Goal: Task Accomplishment & Management: Use online tool/utility

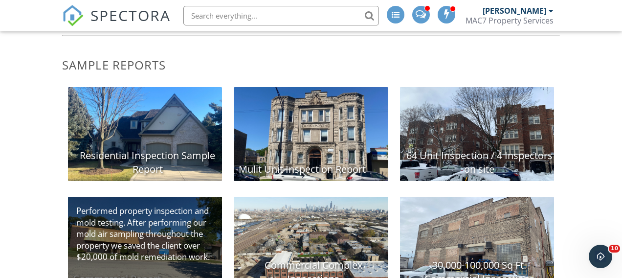
scroll to position [204, 0]
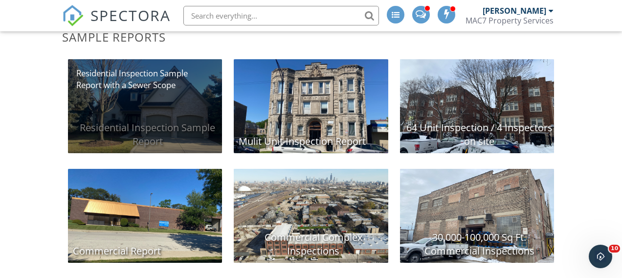
click at [196, 100] on div "Residential Inspection Sample Report" at bounding box center [145, 106] width 154 height 94
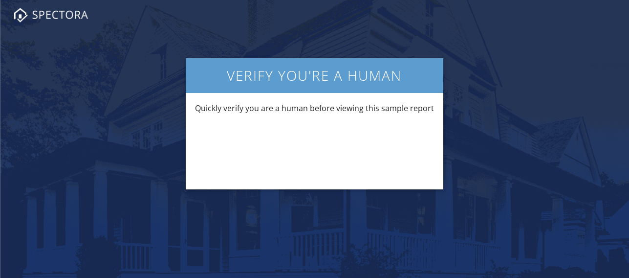
click at [362, 128] on div at bounding box center [315, 147] width 246 height 46
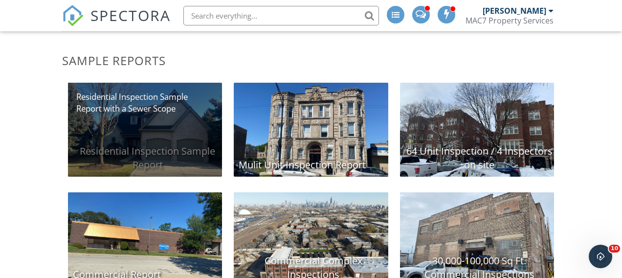
click at [192, 131] on div "Residential Inspection Sample Report" at bounding box center [145, 130] width 154 height 94
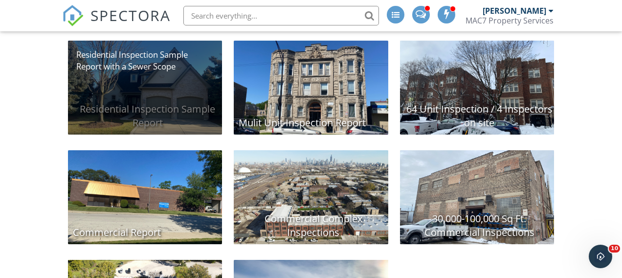
scroll to position [221, 0]
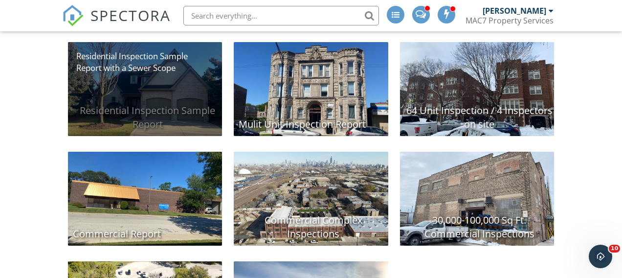
click at [202, 102] on div "Residential Inspection Sample Report" at bounding box center [145, 89] width 154 height 94
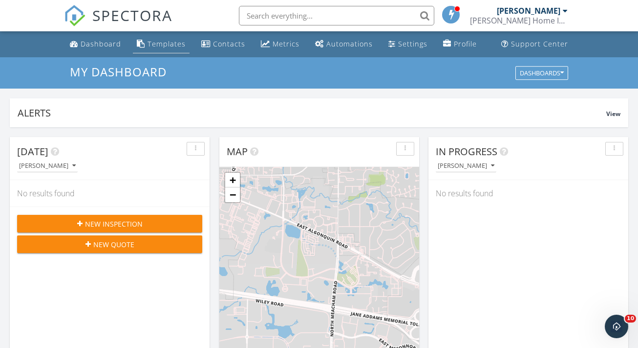
click at [163, 45] on div "Templates" at bounding box center [167, 43] width 38 height 9
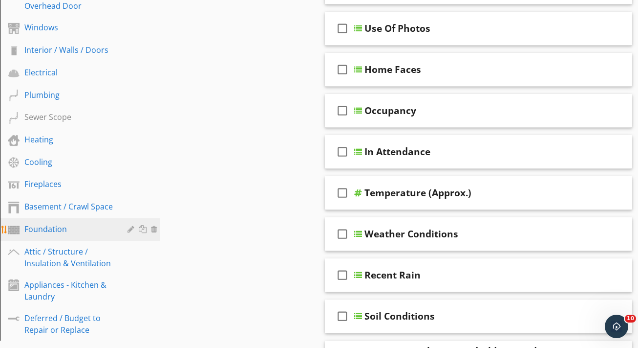
scroll to position [279, 0]
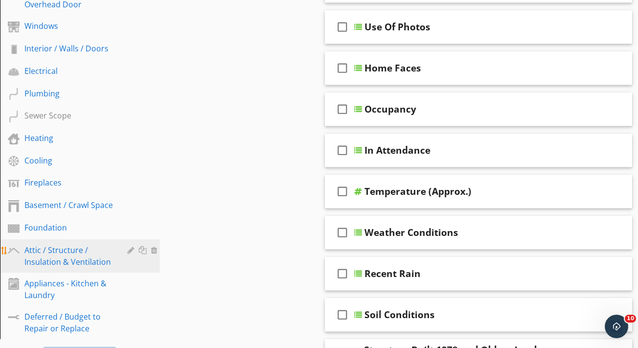
click at [80, 256] on div "Attic / Structure / Insulation & Ventilation" at bounding box center [68, 255] width 89 height 23
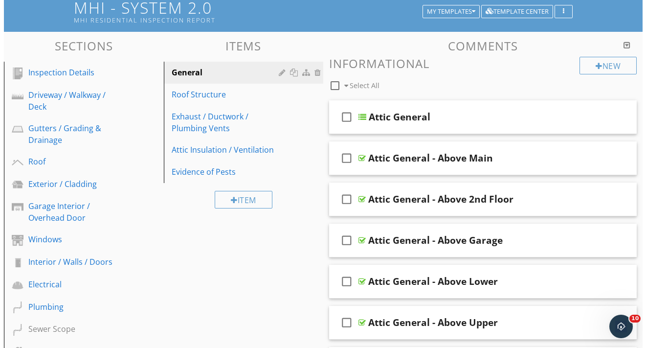
scroll to position [63, 0]
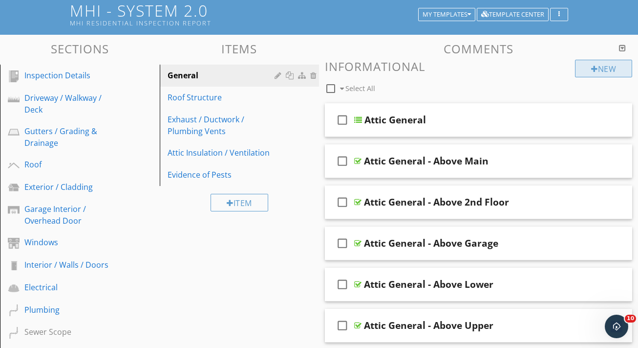
click at [601, 70] on div "New" at bounding box center [603, 69] width 57 height 18
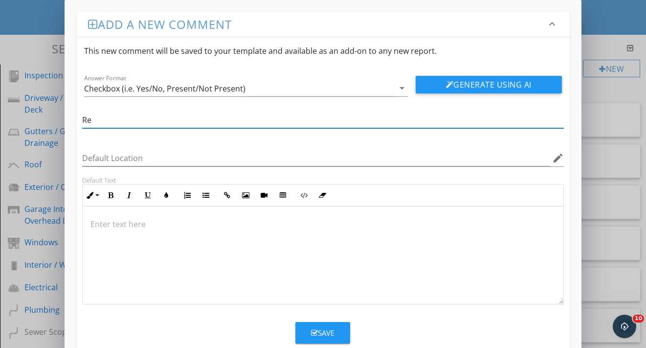
type input "R"
drag, startPoint x: 221, startPoint y: 126, endPoint x: 83, endPoint y: 113, distance: 139.4
click at [83, 113] on input "Read More About Attic Health Here" at bounding box center [322, 120] width 481 height 16
type input "Learn More About Attic Health Here"
click at [218, 264] on div at bounding box center [323, 255] width 480 height 98
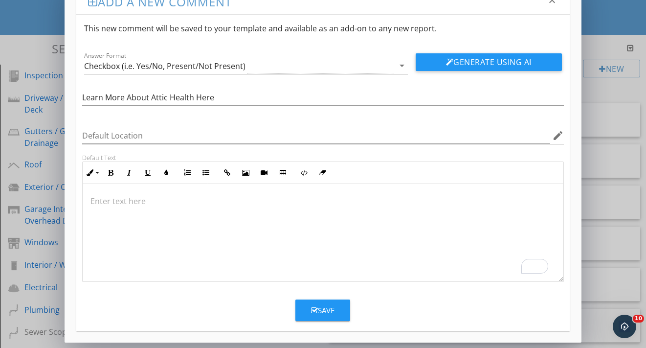
scroll to position [23, 0]
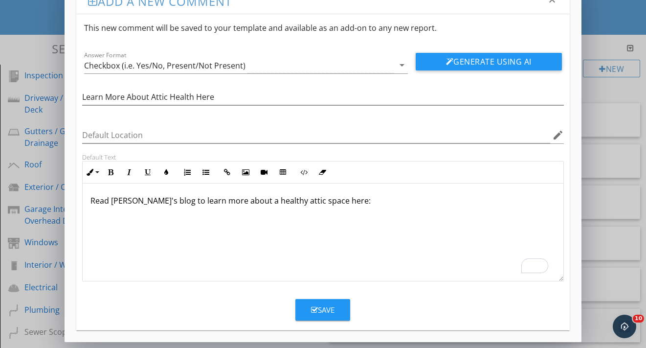
click at [142, 199] on p "Read Alex's blog to learn more about a healthy attic space here:" at bounding box center [322, 206] width 465 height 23
drag, startPoint x: 111, startPoint y: 201, endPoint x: 149, endPoint y: 202, distance: 37.6
click at [149, 202] on p "Read Alex's blog to learn more about a healthy attic space here:" at bounding box center [322, 206] width 465 height 23
click at [419, 201] on p "Read an blog post written by Alex to learn more about a healthy attic space her…" at bounding box center [322, 206] width 465 height 23
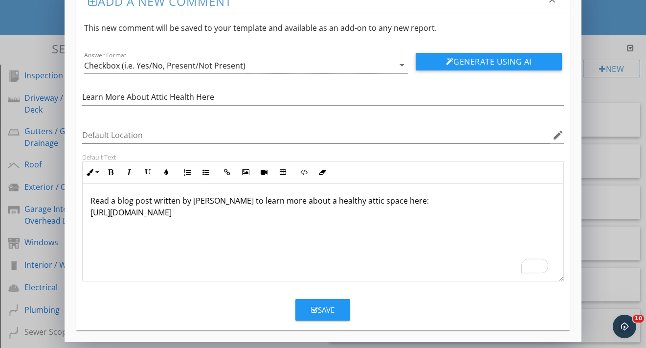
click at [141, 203] on p "Read a blog post written by Alex to learn more about a healthy attic space here…" at bounding box center [322, 212] width 465 height 35
click at [191, 220] on p "Read a blog article written by Alex to learn more about a healthy attic space h…" at bounding box center [322, 212] width 465 height 35
click at [200, 212] on p "Read a blog article written by Alex to learn more about a healthy attic space h…" at bounding box center [322, 212] width 465 height 35
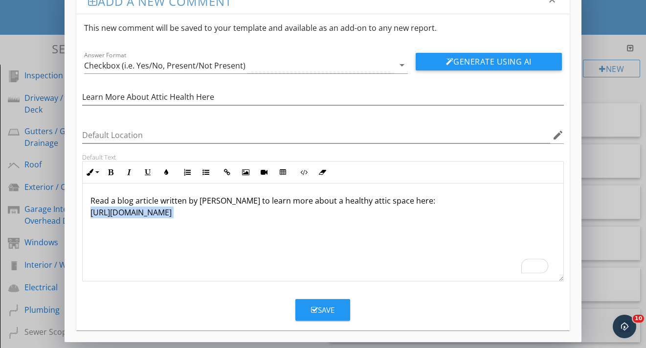
click at [200, 212] on p "Read a blog article written by Alex to learn more about a healthy attic space h…" at bounding box center [322, 212] width 465 height 35
drag, startPoint x: 139, startPoint y: 208, endPoint x: 67, endPoint y: 217, distance: 71.9
click at [67, 217] on div "Add a new comment keyboard_arrow_down This new comment will be saved to your te…" at bounding box center [323, 159] width 517 height 365
click at [231, 175] on button "Insert Link" at bounding box center [227, 172] width 19 height 19
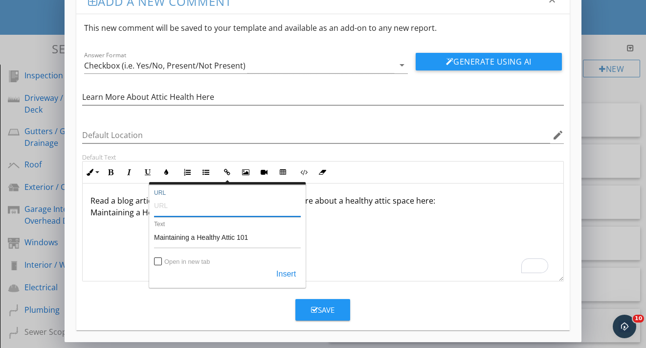
click at [210, 205] on input "URL" at bounding box center [227, 204] width 147 height 23
paste input "https://www.meadowshomeinspections.com/blog/maintaining-a-healthy-attic"
type input "https://www.meadowshomeinspections.com/blog/maintaining-a-healthy-attic"
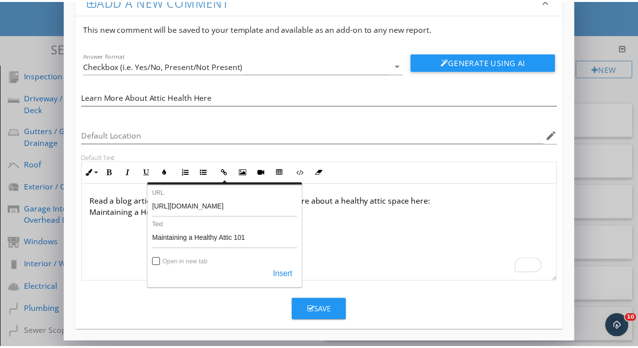
scroll to position [0, 0]
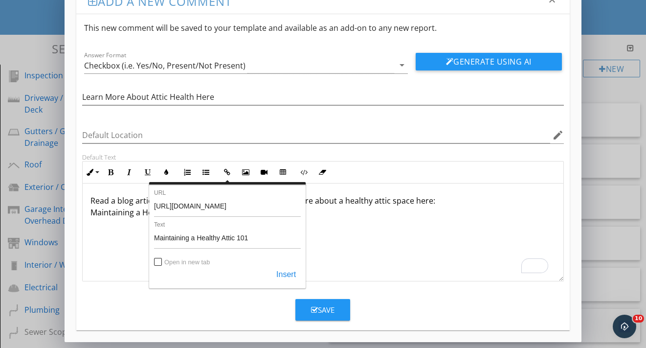
click at [188, 264] on label "Open in new tab" at bounding box center [186, 261] width 45 height 7
click at [162, 264] on input "Open in new tab" at bounding box center [158, 262] width 8 height 8
checkbox input "true"
click at [324, 308] on div "Save" at bounding box center [322, 309] width 23 height 11
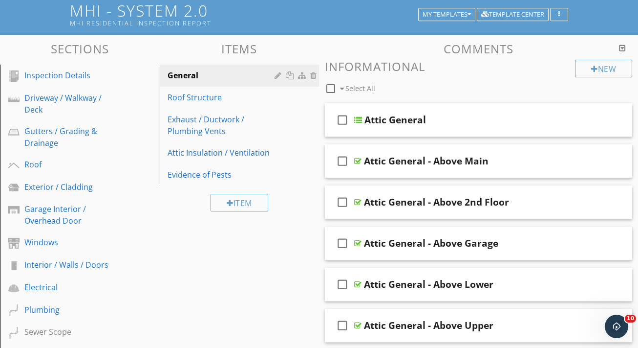
scroll to position [256, 0]
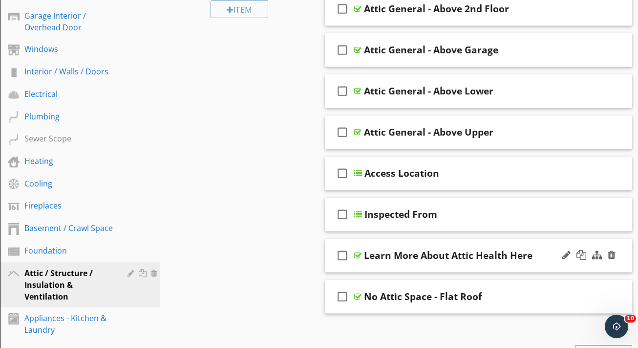
click at [535, 267] on div "check_box_outline_blank Learn More About Attic Health Here" at bounding box center [478, 256] width 307 height 34
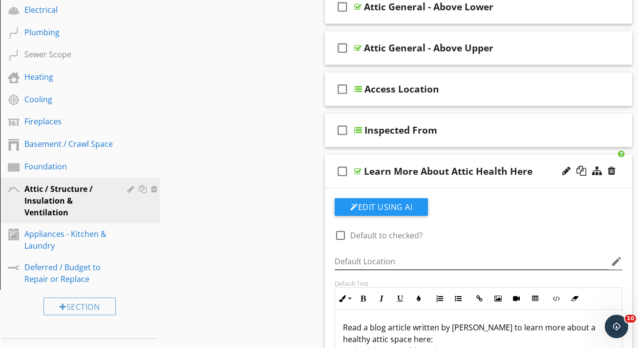
scroll to position [351, 0]
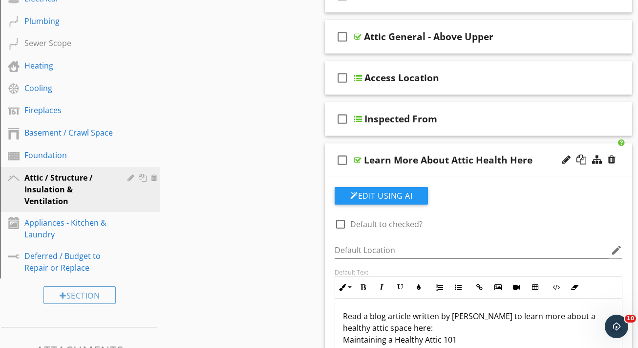
click at [342, 223] on div at bounding box center [340, 224] width 17 height 17
checkbox input "true"
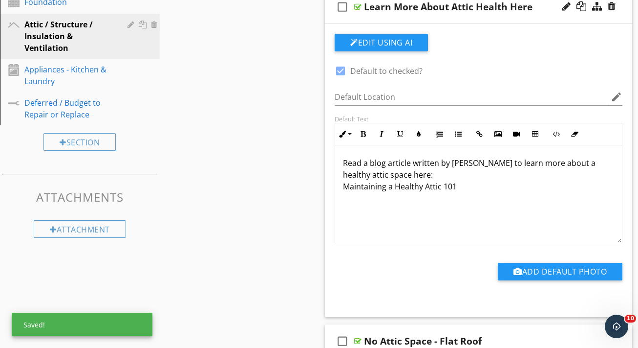
scroll to position [558, 0]
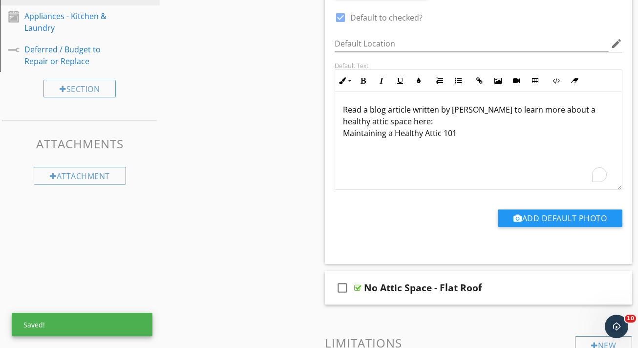
click at [490, 133] on p "Read a blog article written by Alex to learn more about a healthy attic space h…" at bounding box center [478, 121] width 271 height 35
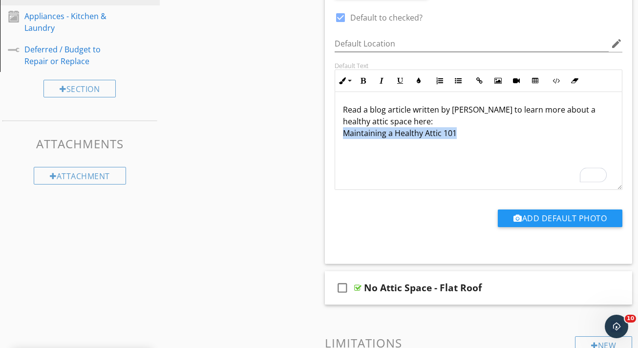
drag, startPoint x: 488, startPoint y: 135, endPoint x: 342, endPoint y: 131, distance: 145.7
click at [342, 131] on div "Read a blog article written by Alex to learn more about a healthy attic space h…" at bounding box center [478, 141] width 287 height 98
click at [423, 136] on p "Read a blog article written by Alex to learn more about a healthy attic space h…" at bounding box center [478, 121] width 271 height 35
drag, startPoint x: 470, startPoint y: 134, endPoint x: 338, endPoint y: 133, distance: 132.0
click at [338, 133] on div "Read a blog article written by Alex to learn more about a healthy attic space h…" at bounding box center [478, 141] width 287 height 98
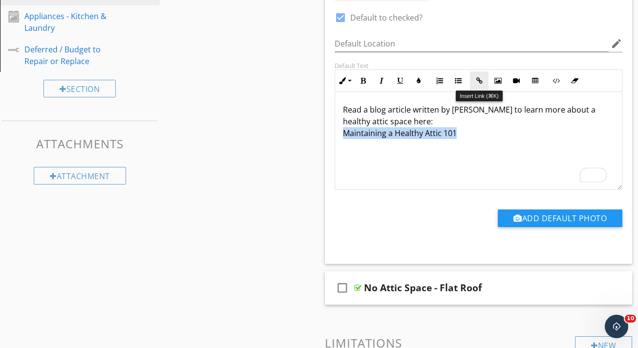
click at [477, 79] on icon "button" at bounding box center [479, 80] width 7 height 7
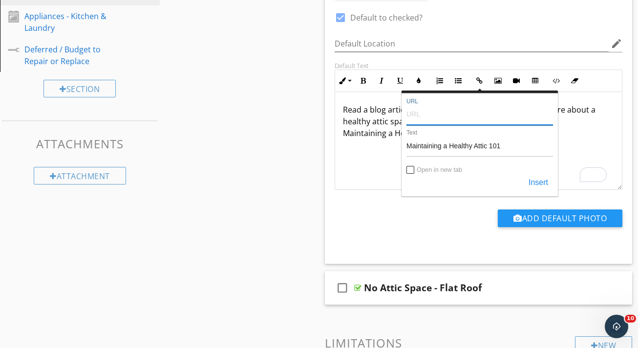
click at [457, 117] on input "URL" at bounding box center [480, 113] width 147 height 23
paste input "https://www.meadowshomeinspections.com/blog/maintaining-a-healthy-attic"
type input "https://www.meadowshomeinspections.com/blog/maintaining-a-healthy-attic"
drag, startPoint x: 412, startPoint y: 170, endPoint x: 427, endPoint y: 171, distance: 15.7
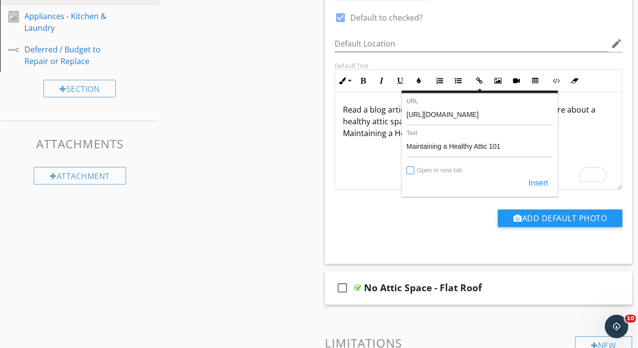
click at [412, 170] on input "Open in new tab" at bounding box center [411, 171] width 8 height 8
checkbox input "true"
click at [543, 185] on button "Insert" at bounding box center [538, 183] width 29 height 18
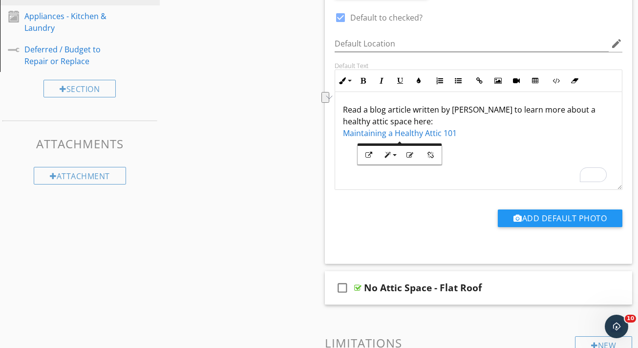
click at [512, 161] on div "Read a blog article written by Alex to learn more about a healthy attic space h…" at bounding box center [478, 141] width 287 height 98
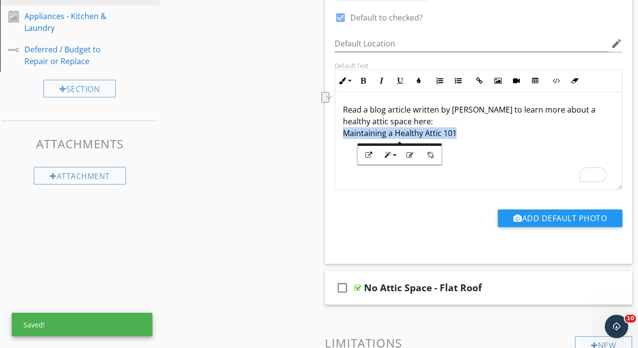
drag, startPoint x: 441, startPoint y: 135, endPoint x: 336, endPoint y: 133, distance: 105.6
click at [336, 133] on div "Read a blog article written by Alex to learn more about a healthy attic space h…" at bounding box center [478, 141] width 287 height 98
click at [404, 80] on button "Underline" at bounding box center [400, 80] width 19 height 19
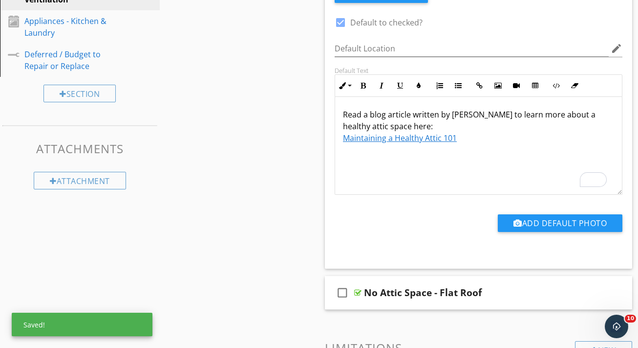
scroll to position [523, 0]
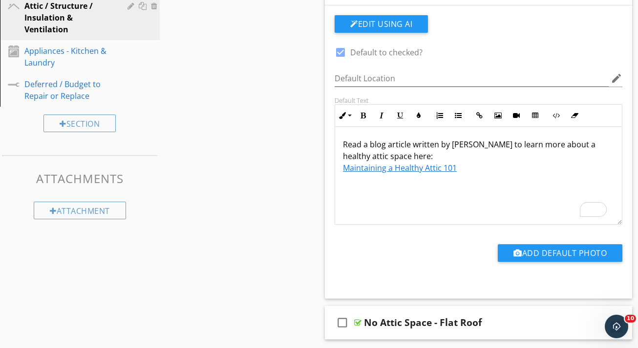
click at [548, 158] on p "Read a blog article written by Alex to learn more about a healthy attic space h…" at bounding box center [478, 155] width 271 height 35
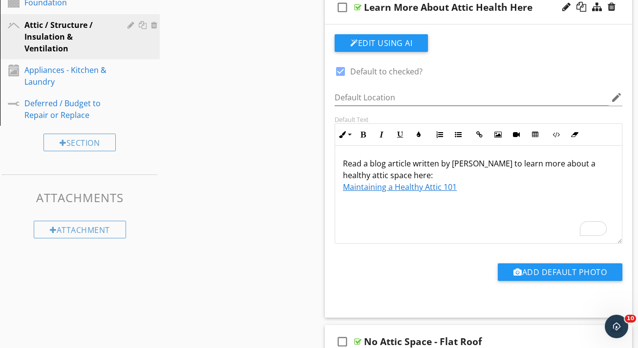
scroll to position [501, 0]
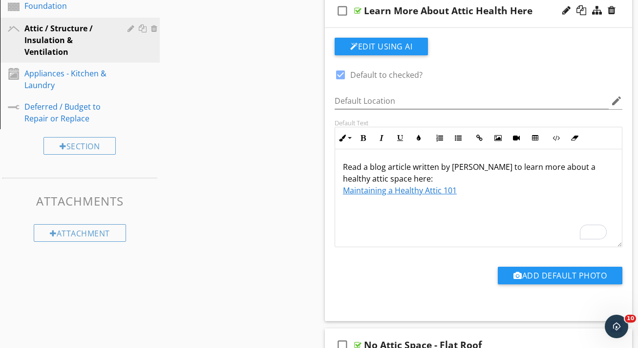
click at [509, 180] on p "Read a blog article written by Alex to learn more about a healthy attic space h…" at bounding box center [478, 178] width 271 height 35
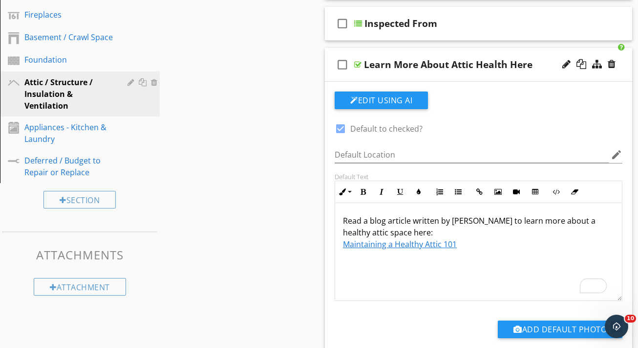
scroll to position [440, 0]
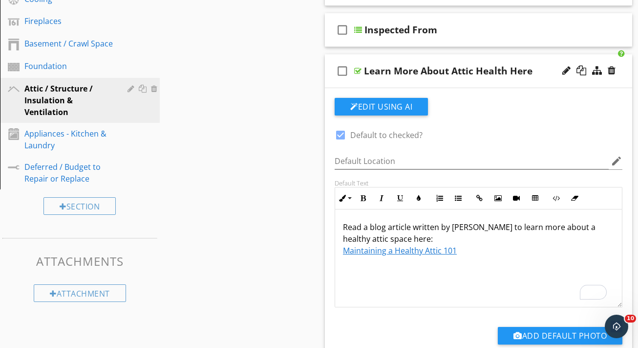
click at [345, 73] on icon "check_box_outline_blank" at bounding box center [343, 70] width 16 height 23
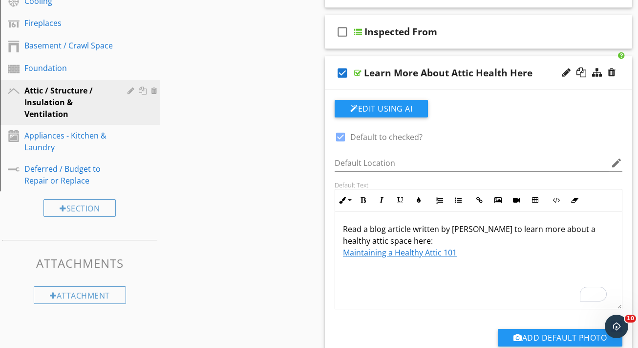
scroll to position [438, 0]
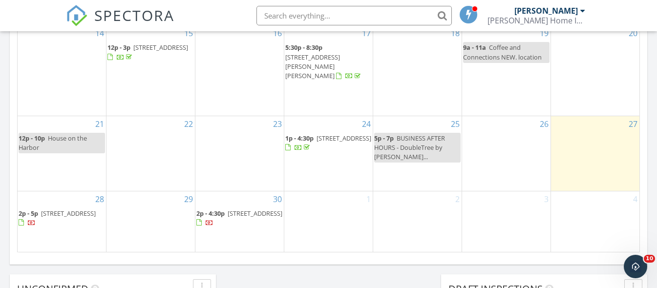
scroll to position [905, 673]
